Goal: Information Seeking & Learning: Learn about a topic

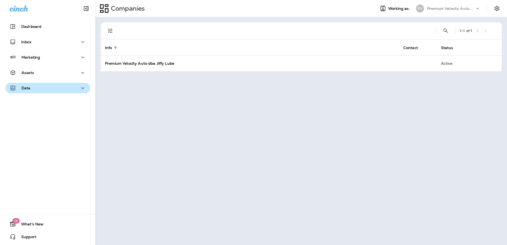
click at [82, 89] on icon "button" at bounding box center [82, 88] width 6 height 7
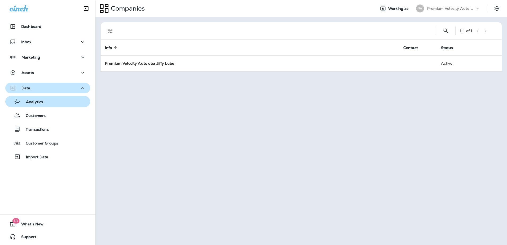
click at [54, 104] on div "Analytics" at bounding box center [47, 102] width 81 height 8
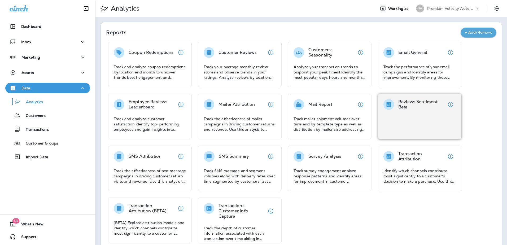
click at [420, 113] on div "Reviews Sentiment Beta" at bounding box center [419, 117] width 83 height 46
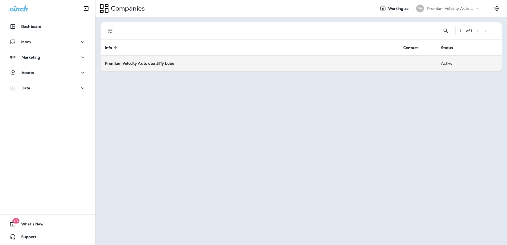
click at [166, 64] on strong "Premium Velocity Auto dba Jiffy Lube" at bounding box center [139, 63] width 69 height 5
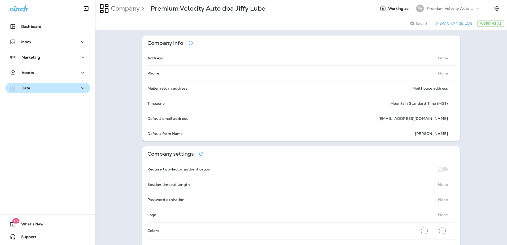
click at [79, 87] on icon "button" at bounding box center [82, 88] width 6 height 7
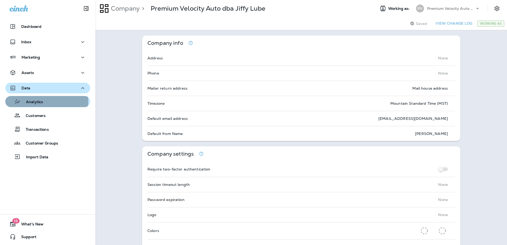
click at [43, 101] on div "Analytics" at bounding box center [47, 102] width 81 height 8
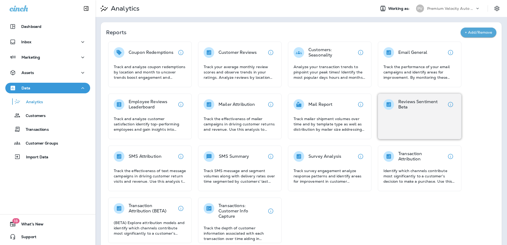
click at [405, 104] on p "Reviews Sentiment Beta" at bounding box center [421, 104] width 47 height 11
